Goal: Task Accomplishment & Management: Use online tool/utility

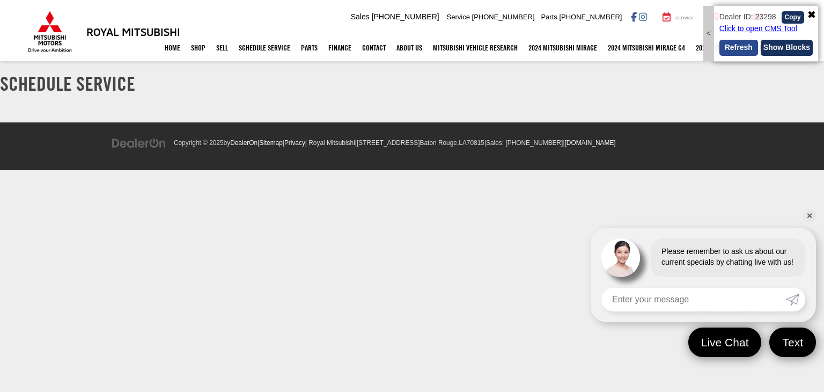
click at [729, 54] on button "Refresh" at bounding box center [738, 48] width 39 height 16
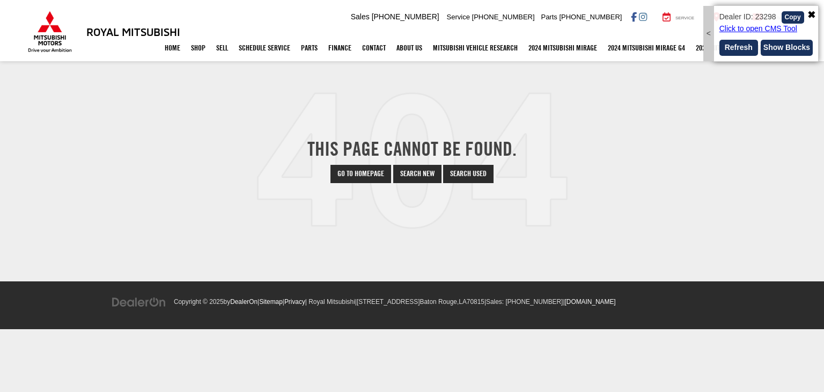
click at [43, 27] on img at bounding box center [50, 32] width 48 height 42
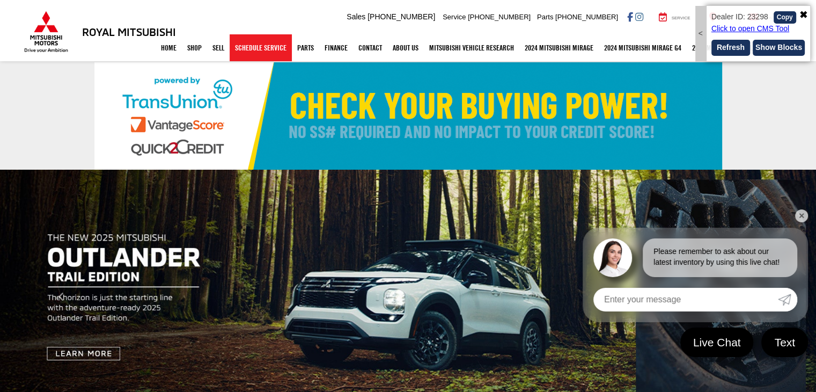
click at [249, 50] on link "Schedule Service" at bounding box center [261, 47] width 62 height 27
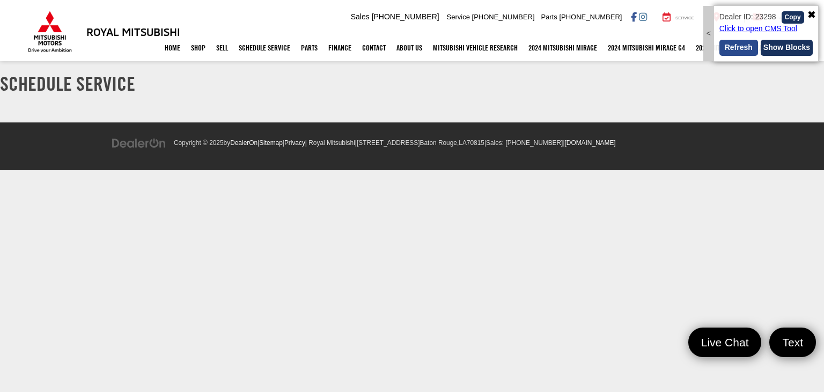
click at [743, 47] on button "Refresh" at bounding box center [738, 48] width 39 height 16
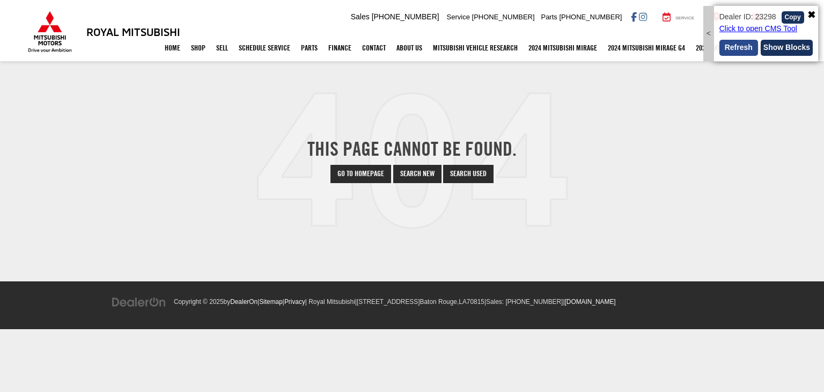
click at [732, 45] on button "Refresh" at bounding box center [738, 48] width 39 height 16
click at [120, 31] on h3 "Royal Mitsubishi" at bounding box center [133, 32] width 94 height 12
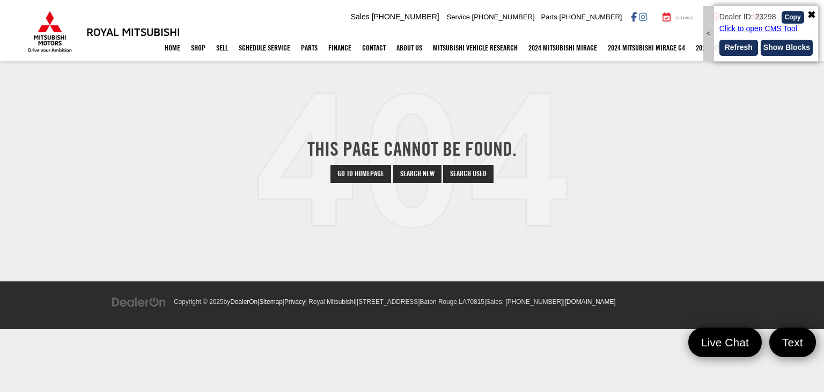
click at [50, 25] on img at bounding box center [50, 32] width 48 height 42
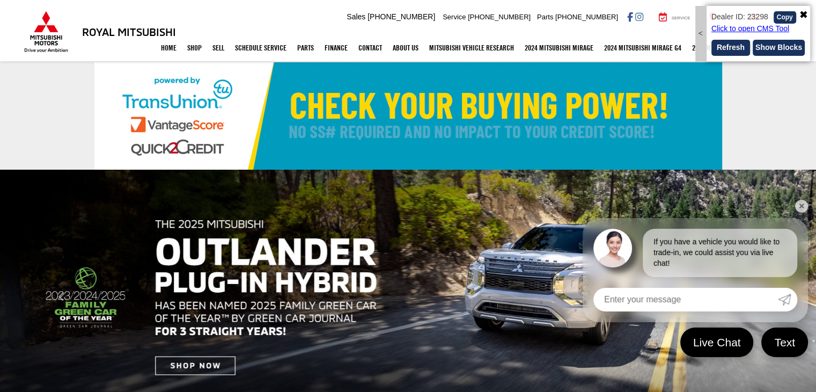
select select "Mitsubishi"
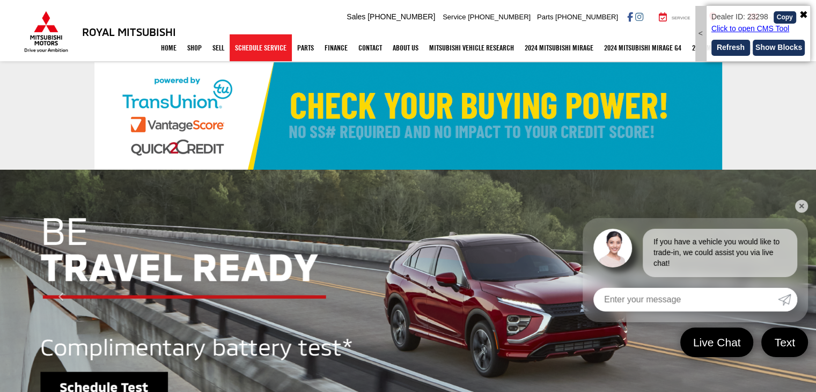
click at [240, 51] on link "Schedule Service" at bounding box center [261, 47] width 62 height 27
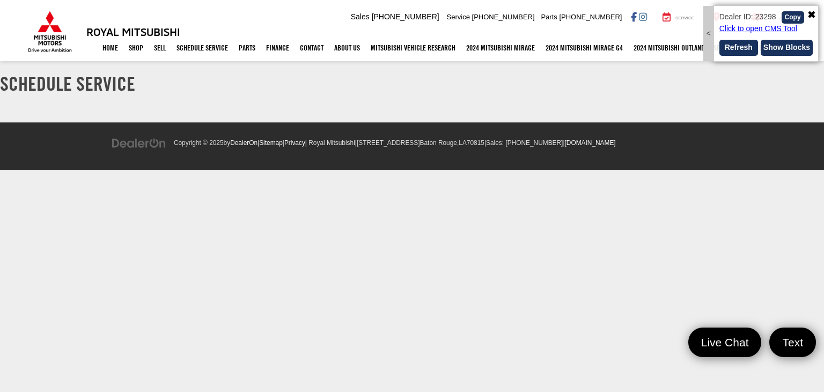
click at [51, 45] on div "Home Shop Shop New Vehicles Pre-Owned Vehicles New Specials Demo Specials Sell …" at bounding box center [412, 47] width 772 height 27
click at [55, 23] on img at bounding box center [50, 32] width 48 height 42
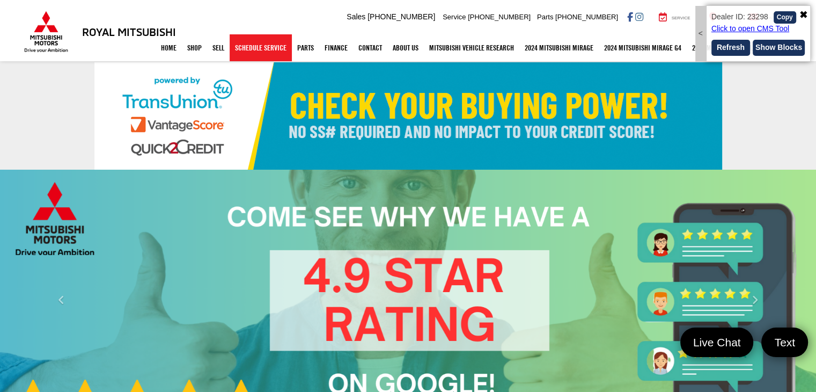
click at [258, 48] on link "Schedule Service" at bounding box center [261, 47] width 62 height 27
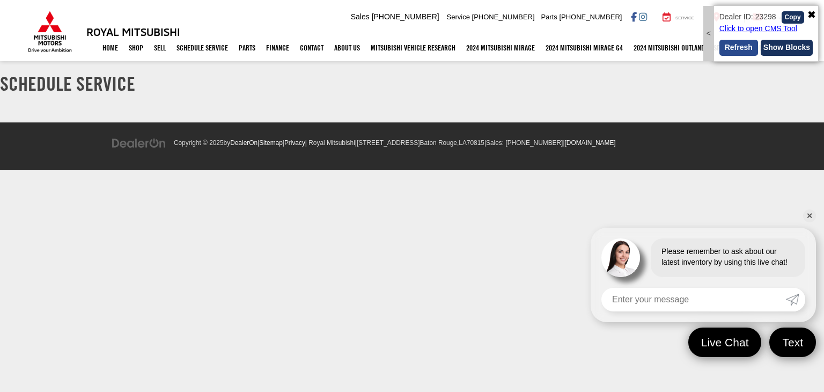
click at [734, 49] on button "Refresh" at bounding box center [738, 48] width 39 height 16
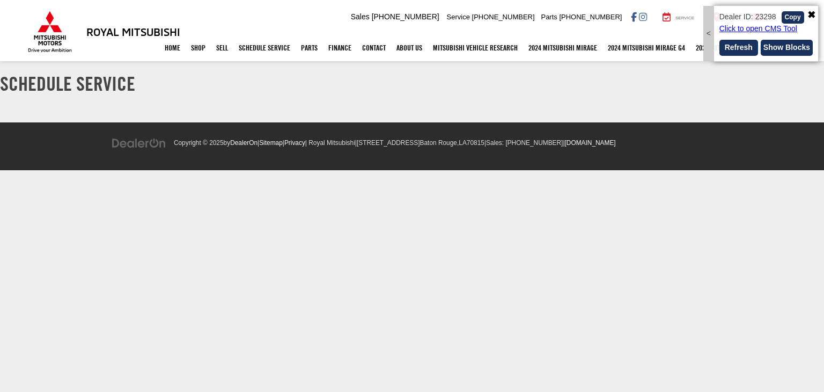
click at [48, 30] on img at bounding box center [50, 32] width 48 height 42
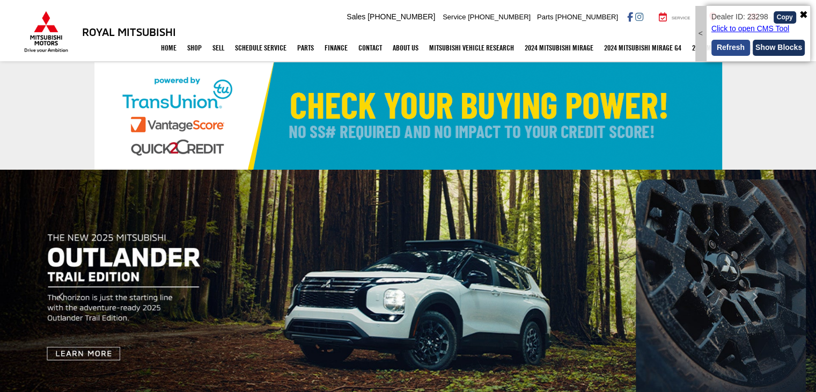
click at [721, 47] on button "Refresh" at bounding box center [730, 48] width 39 height 16
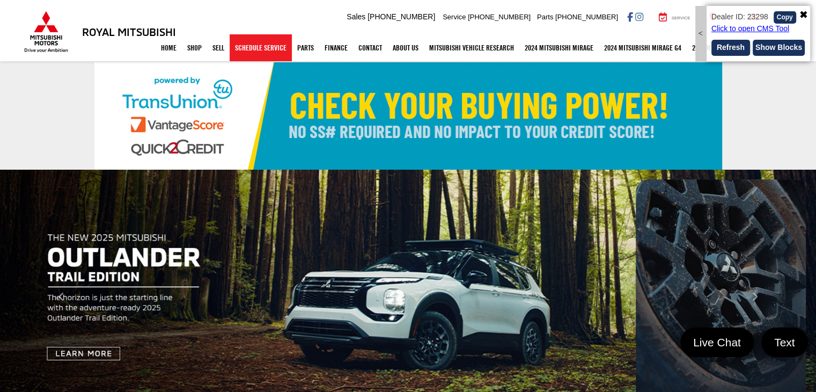
click at [260, 48] on link "Schedule Service" at bounding box center [261, 47] width 62 height 27
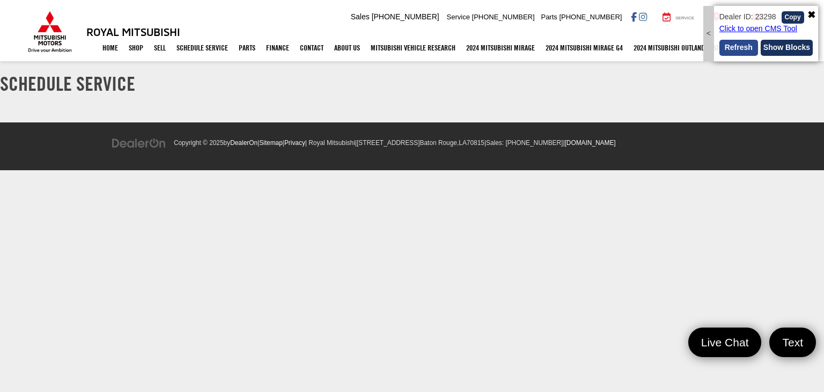
click at [738, 49] on button "Refresh" at bounding box center [738, 48] width 39 height 16
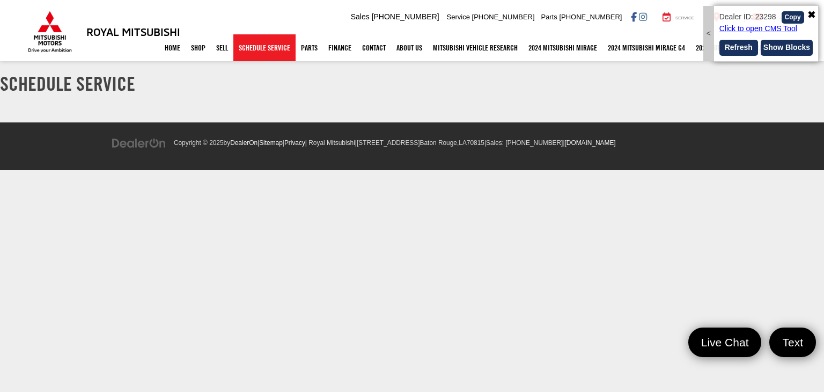
click at [260, 50] on link "Schedule Service" at bounding box center [264, 47] width 62 height 27
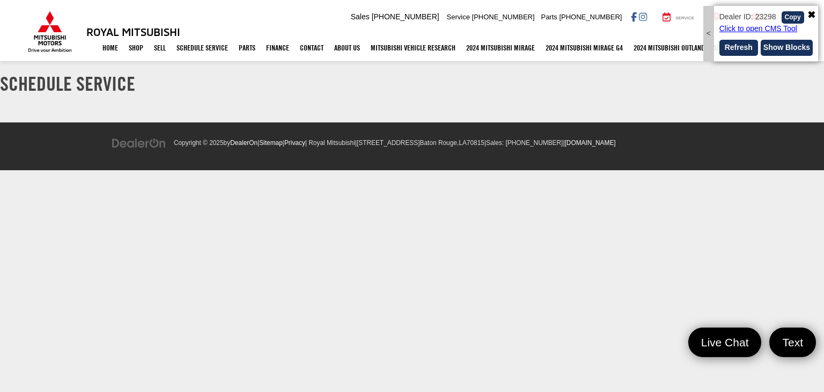
click at [60, 34] on img at bounding box center [50, 32] width 48 height 42
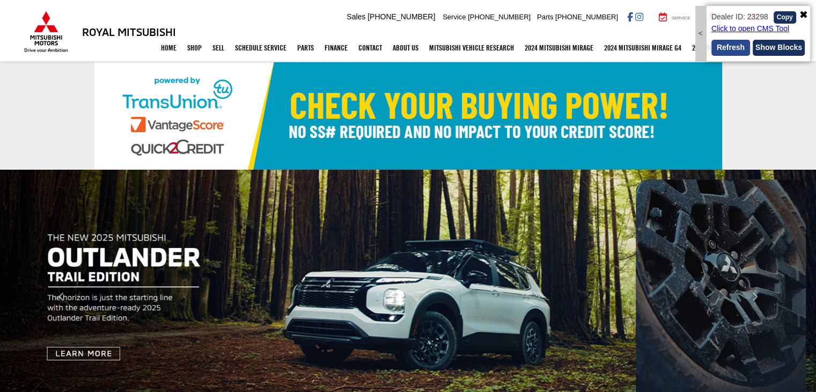
click at [738, 49] on button "Refresh" at bounding box center [730, 48] width 39 height 16
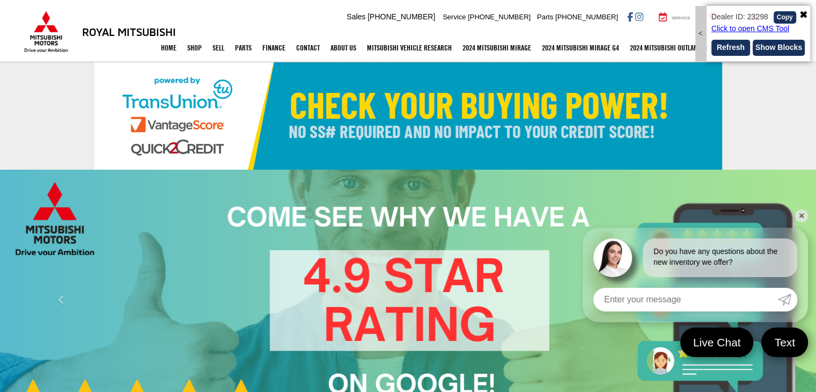
click at [698, 35] on div "<" at bounding box center [700, 33] width 11 height 55
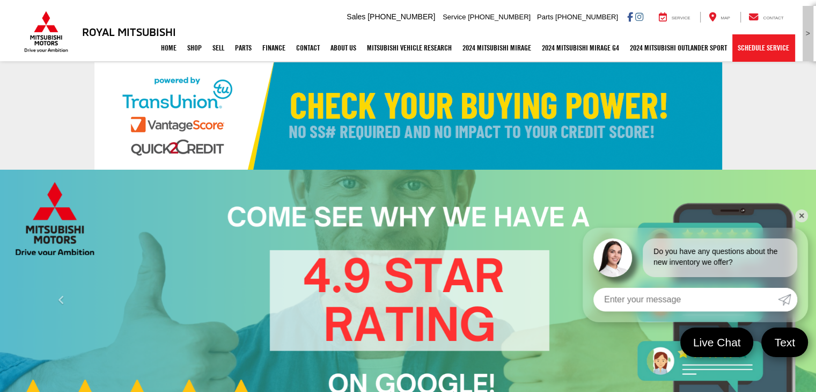
click at [772, 48] on link "Schedule Service" at bounding box center [763, 47] width 62 height 27
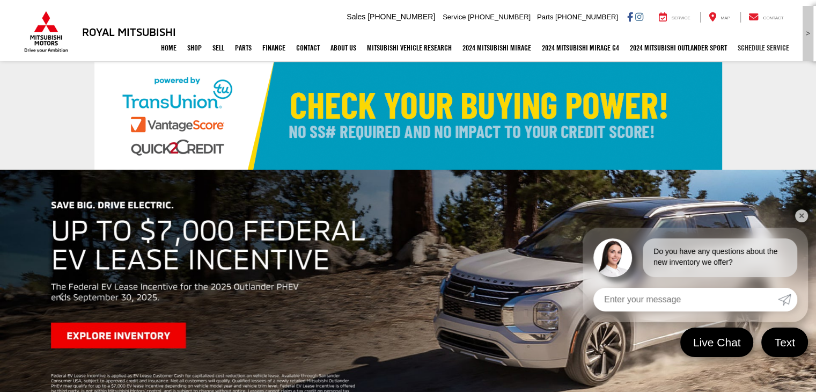
select select "Mitsubishi"
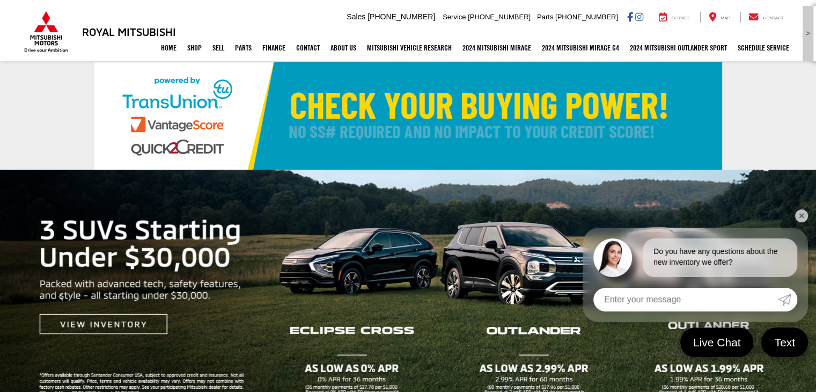
click at [806, 31] on div ">" at bounding box center [807, 33] width 11 height 55
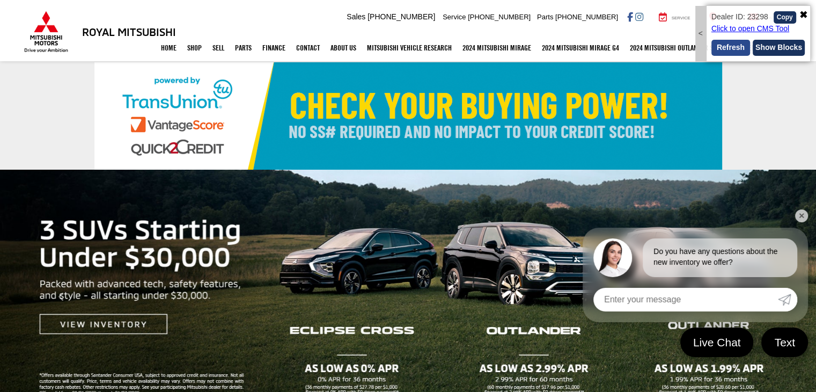
click at [725, 48] on button "Refresh" at bounding box center [730, 48] width 39 height 16
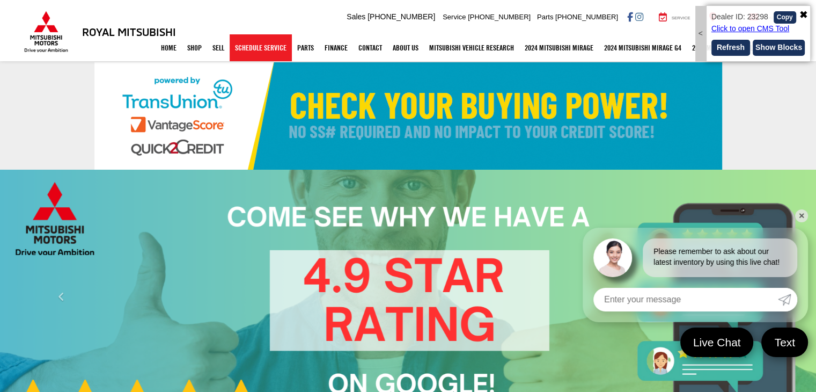
click at [250, 57] on link "Schedule Service" at bounding box center [261, 47] width 62 height 27
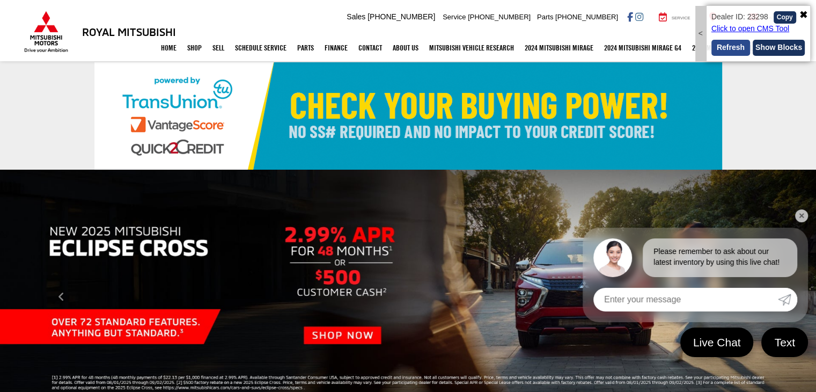
click at [723, 50] on button "Refresh" at bounding box center [730, 48] width 39 height 16
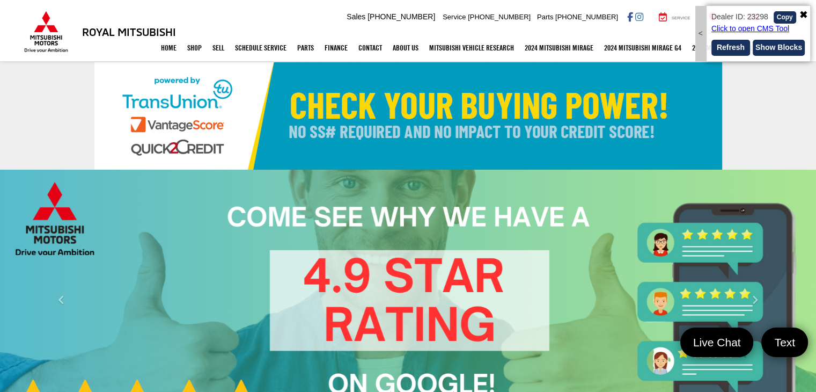
click at [50, 35] on div "Home Shop Shop New Vehicles Pre-Owned Vehicles New Specials Demo Specials Sell …" at bounding box center [408, 47] width 772 height 27
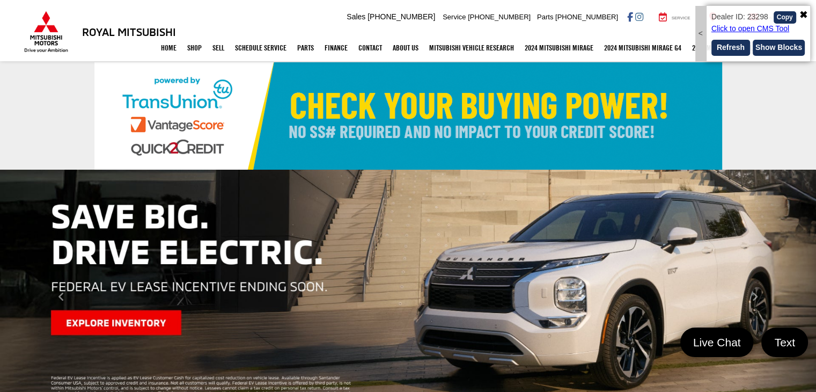
select select "Mitsubishi"
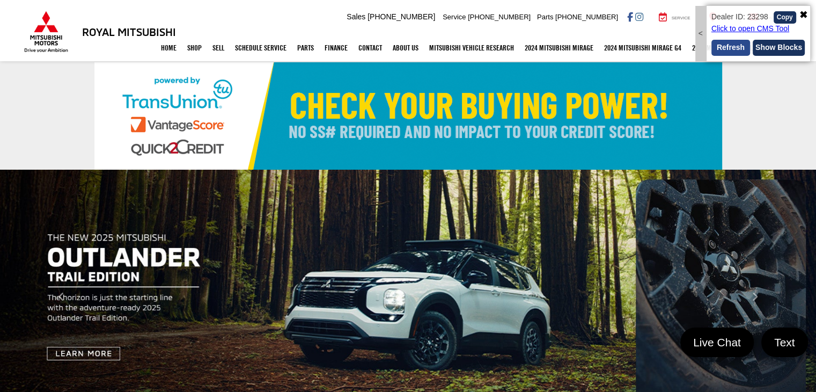
drag, startPoint x: 0, startPoint y: 0, endPoint x: 737, endPoint y: 46, distance: 738.3
click at [737, 46] on button "Refresh" at bounding box center [730, 48] width 39 height 16
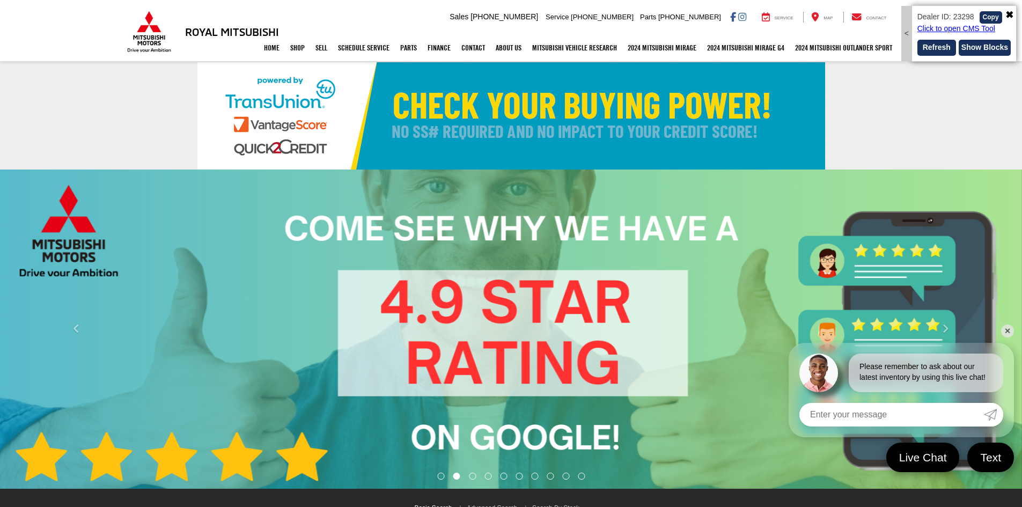
select select "Mitsubishi"
